Goal: Find specific page/section: Find specific page/section

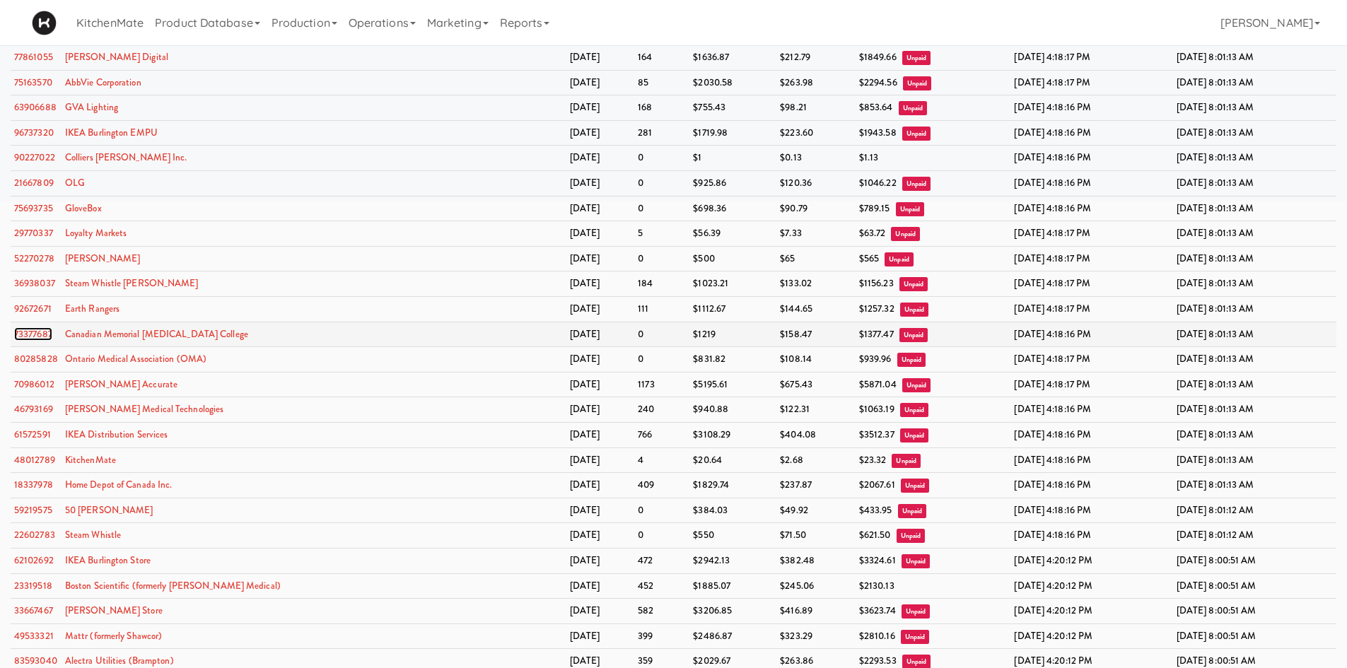
click at [36, 334] on link "73377687" at bounding box center [33, 333] width 38 height 13
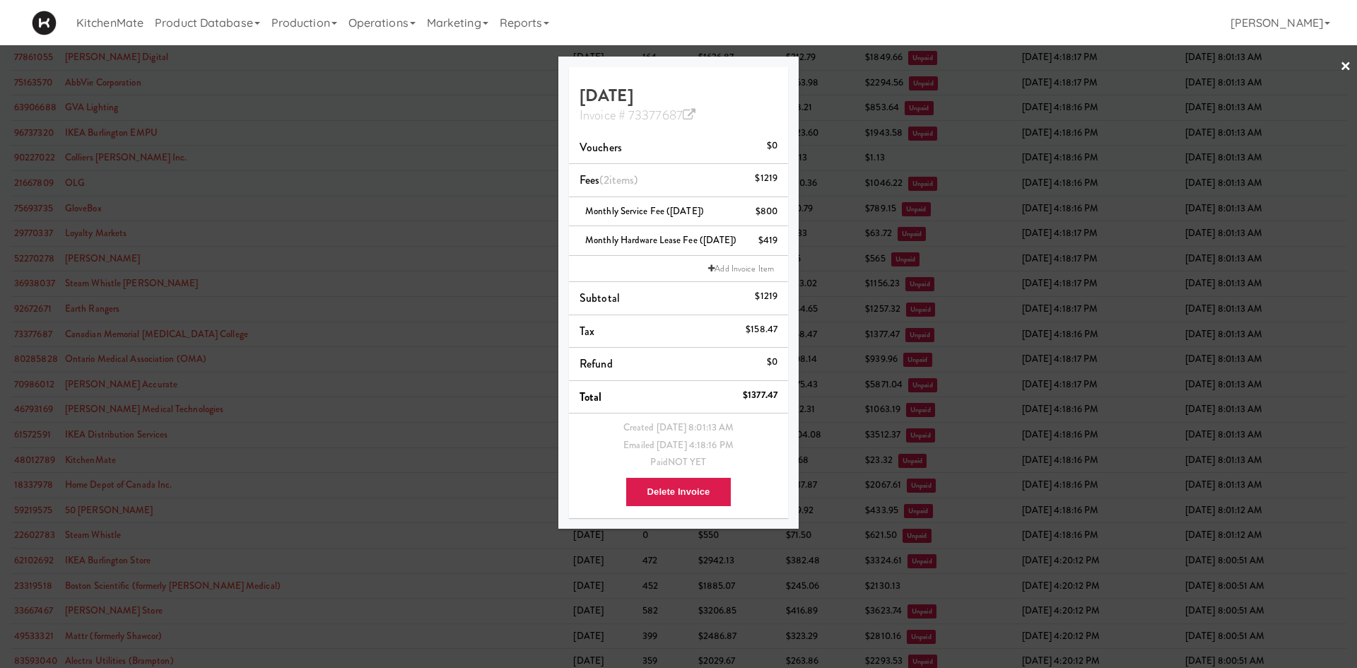
click at [146, 284] on div at bounding box center [678, 334] width 1357 height 668
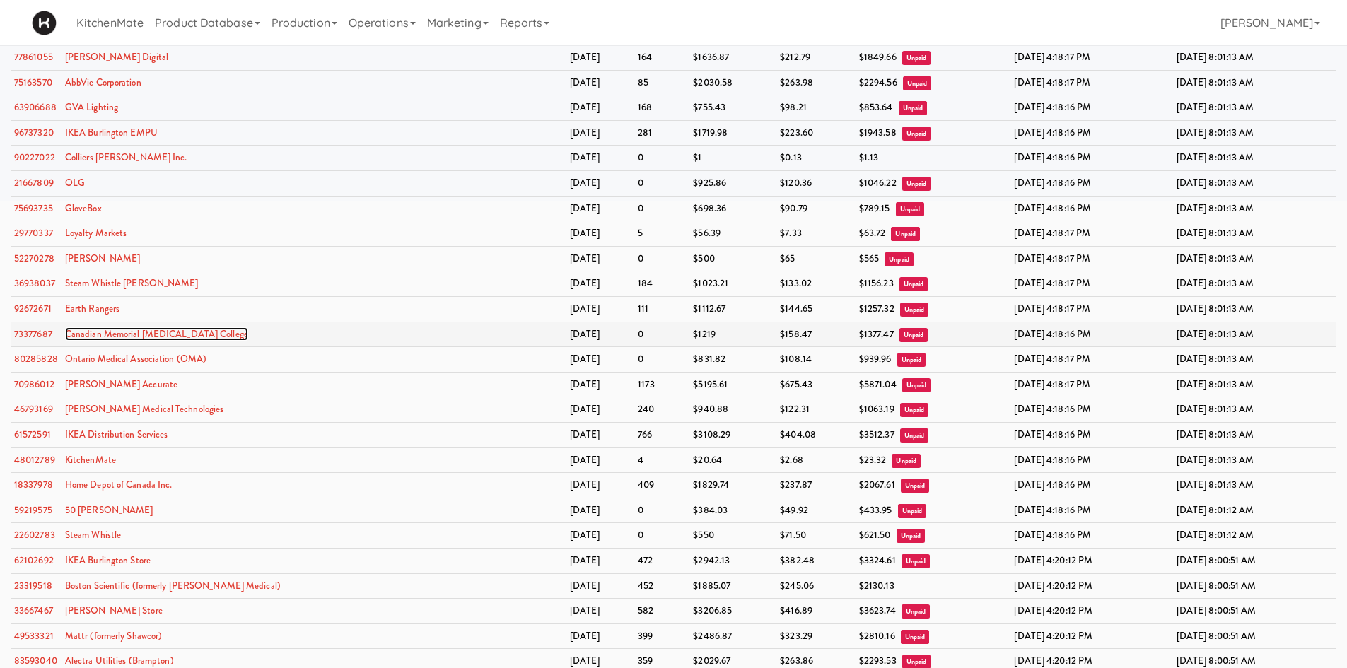
click at [74, 337] on link "Canadian Memorial [MEDICAL_DATA] College" at bounding box center [156, 333] width 183 height 13
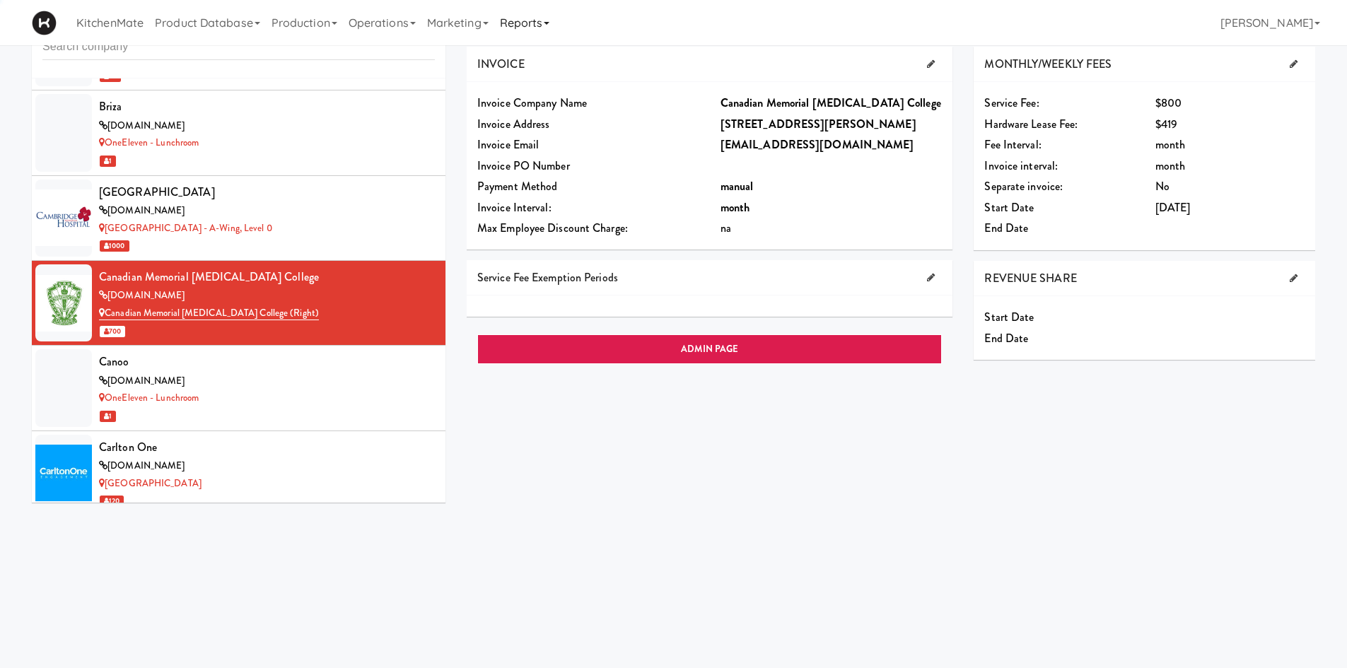
scroll to position [2340, 0]
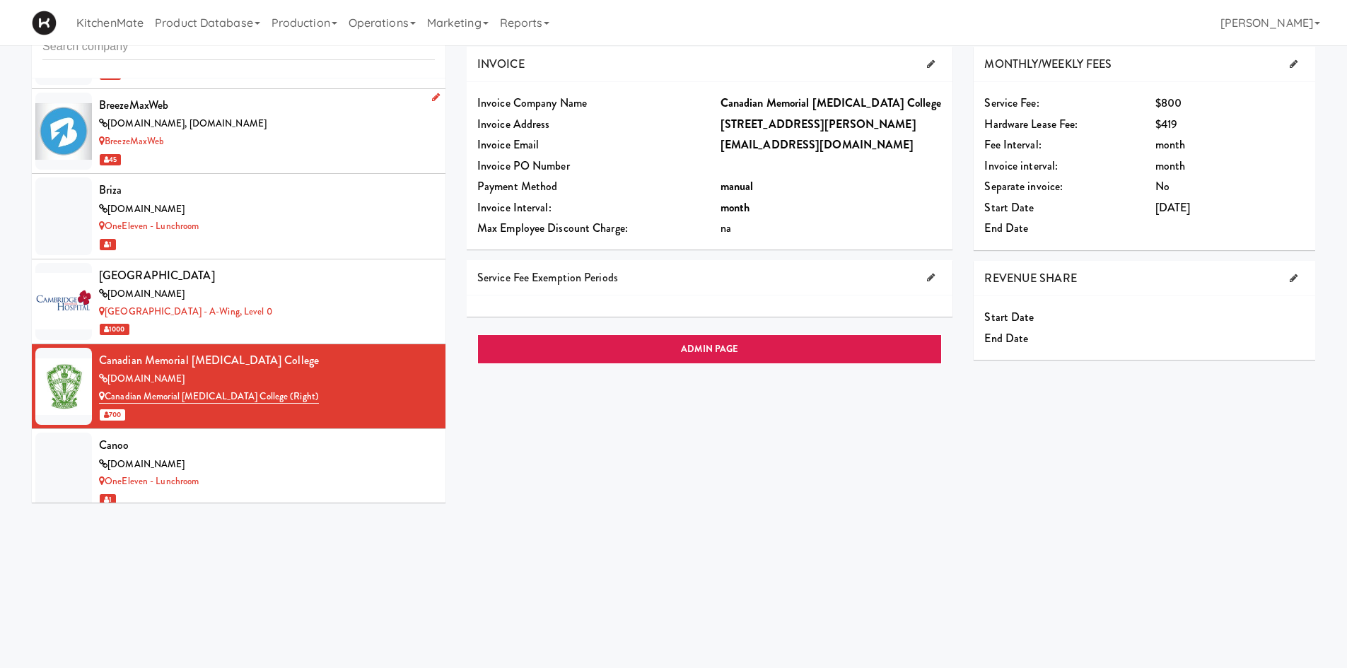
scroll to position [2057, 0]
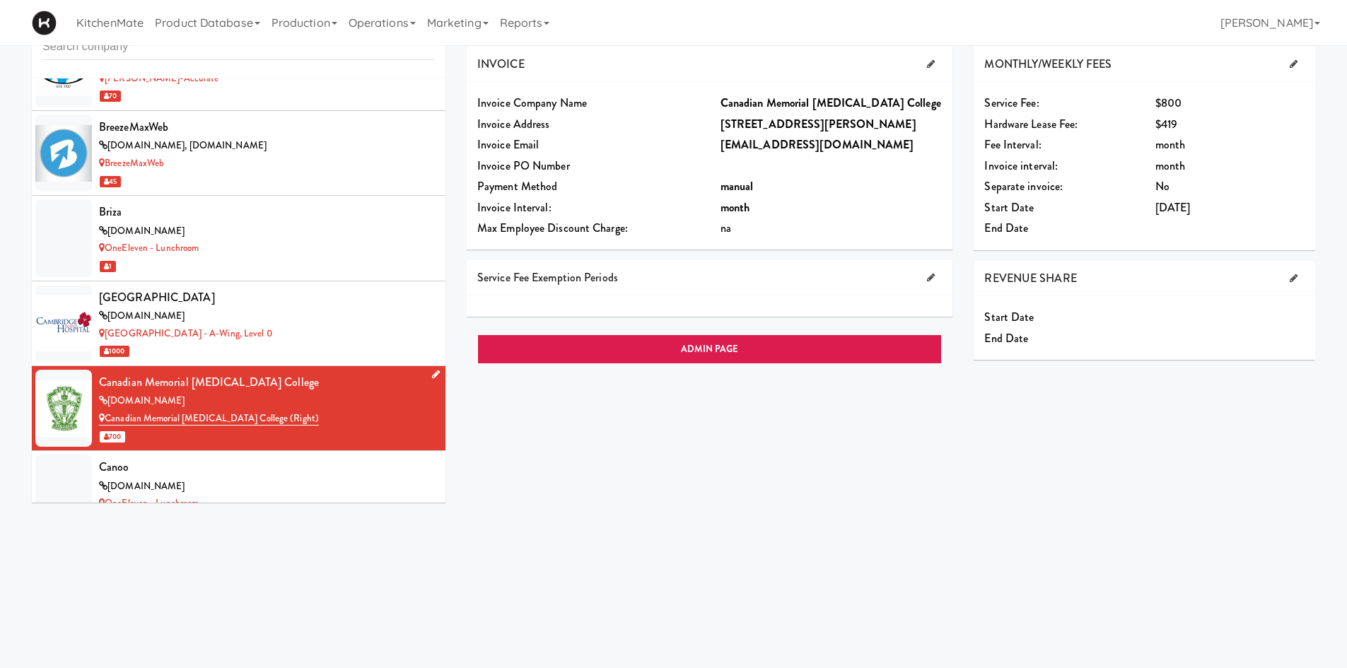
click at [308, 404] on div "[DOMAIN_NAME]" at bounding box center [267, 401] width 336 height 18
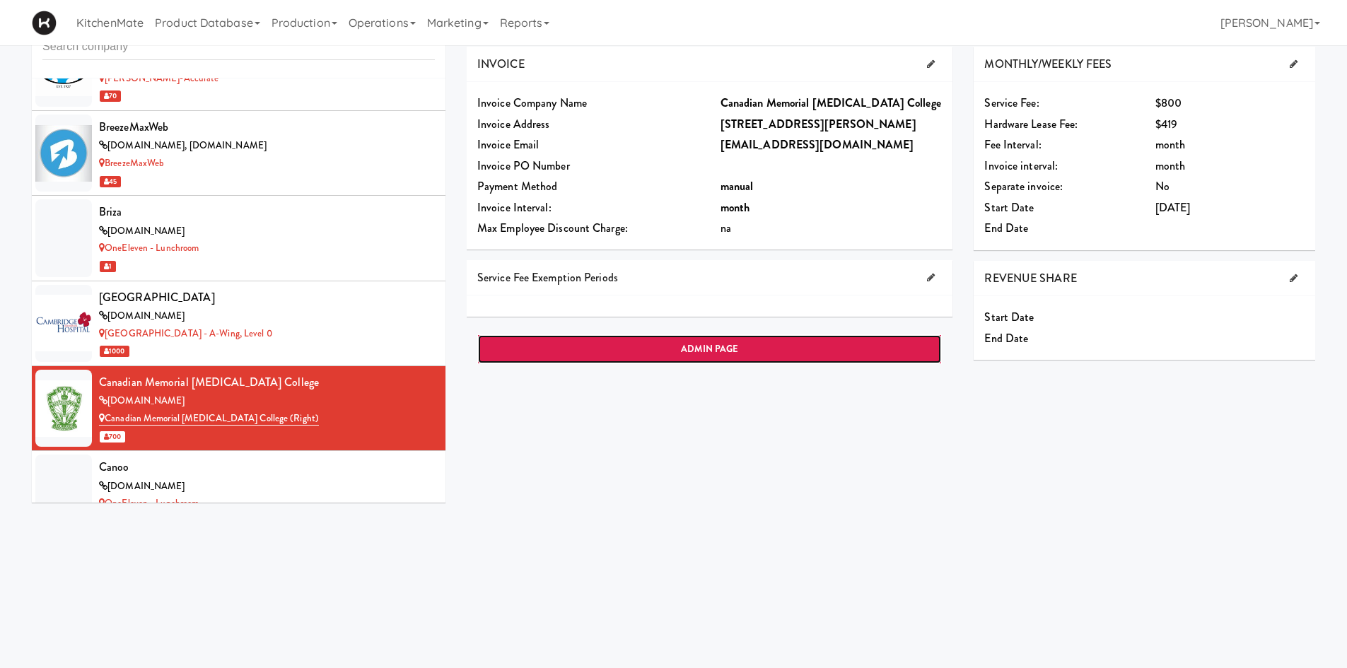
click at [689, 357] on link "ADMIN PAGE" at bounding box center [709, 349] width 465 height 30
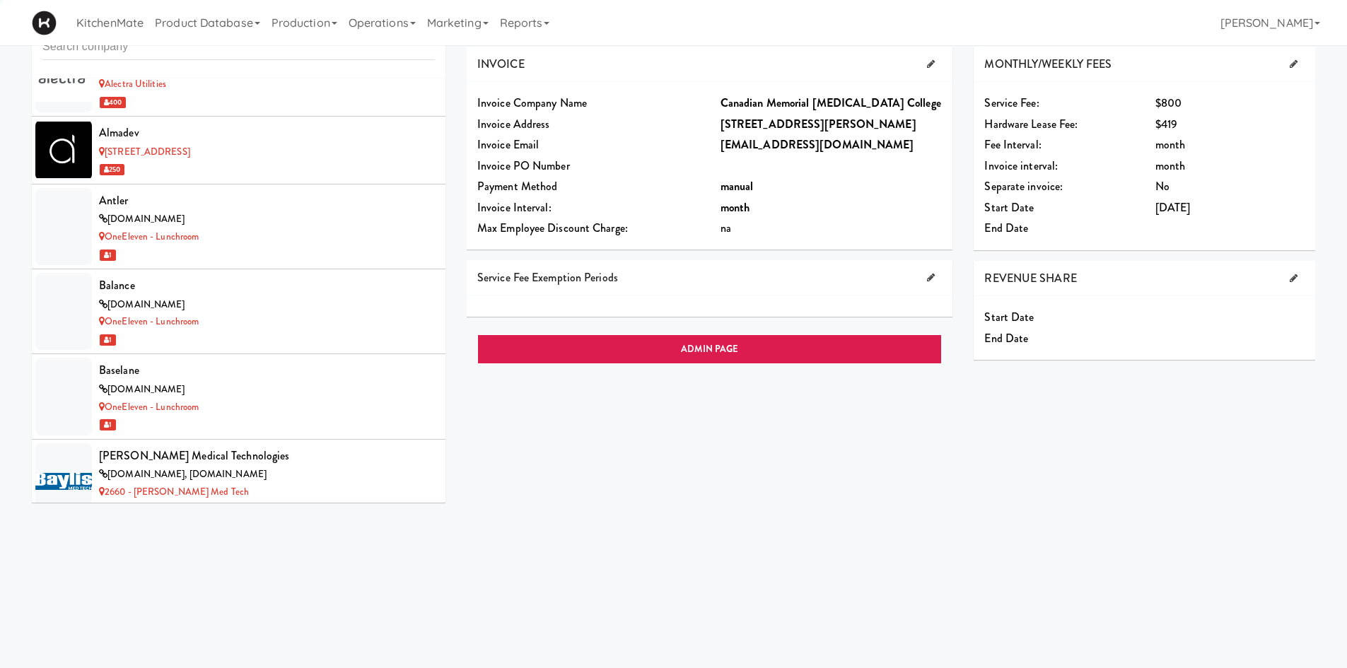
scroll to position [2340, 0]
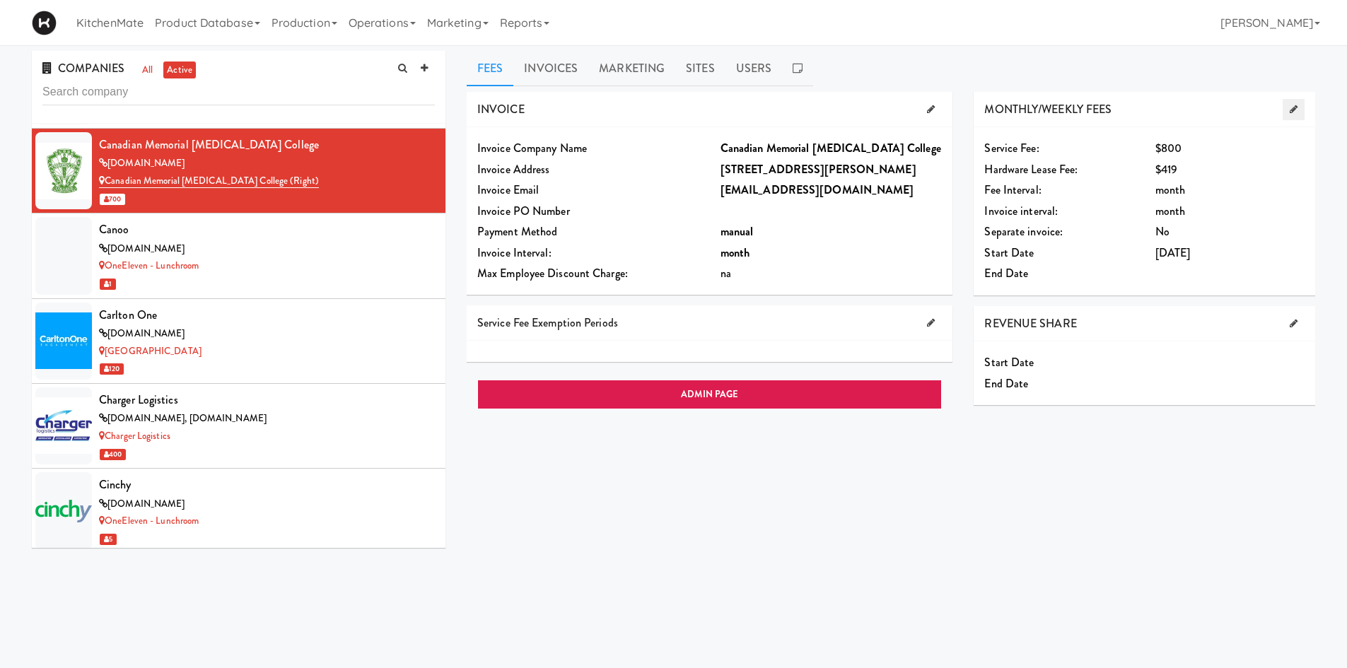
click at [1290, 105] on icon at bounding box center [1294, 109] width 8 height 9
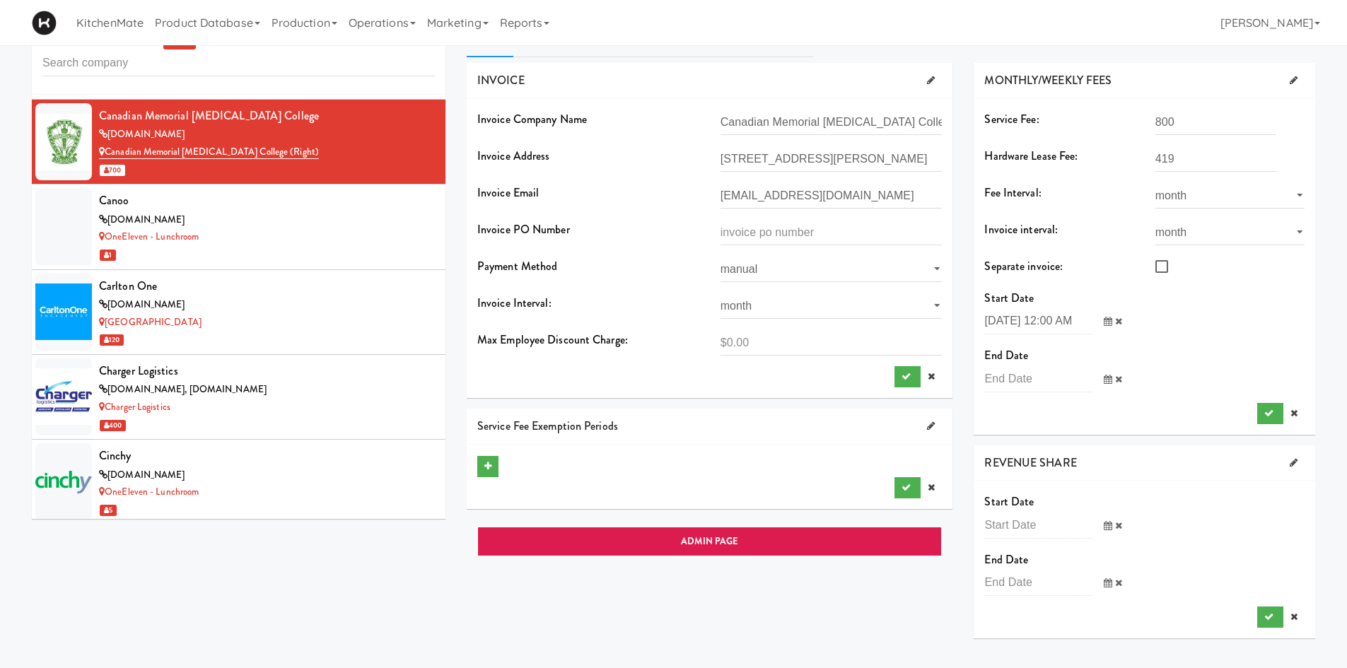
scroll to position [45, 0]
